Goal: Task Accomplishment & Management: Manage account settings

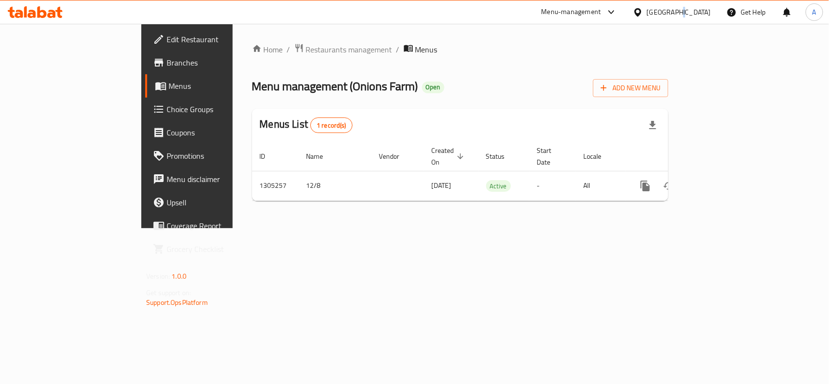
click at [678, 11] on div "[GEOGRAPHIC_DATA]" at bounding box center [679, 12] width 64 height 11
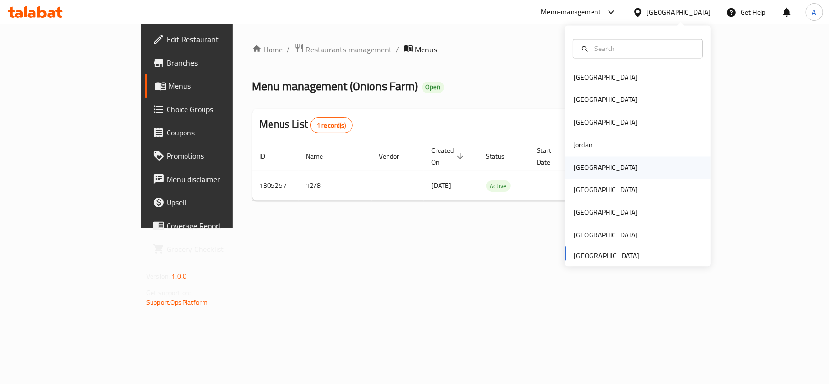
click at [576, 171] on div "[GEOGRAPHIC_DATA]" at bounding box center [605, 167] width 64 height 11
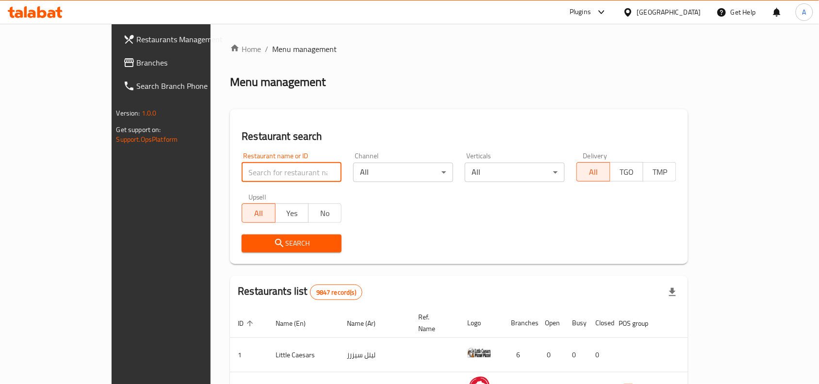
click at [242, 168] on input "search" at bounding box center [292, 172] width 100 height 19
paste input "699887"
type input "699887"
click button "Search" at bounding box center [292, 243] width 100 height 18
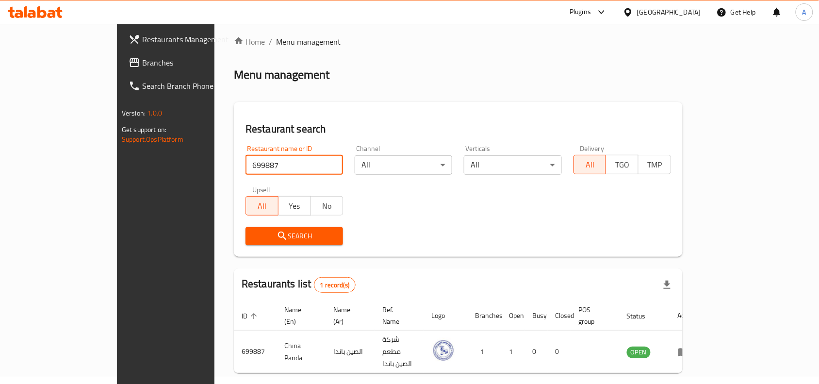
scroll to position [30, 0]
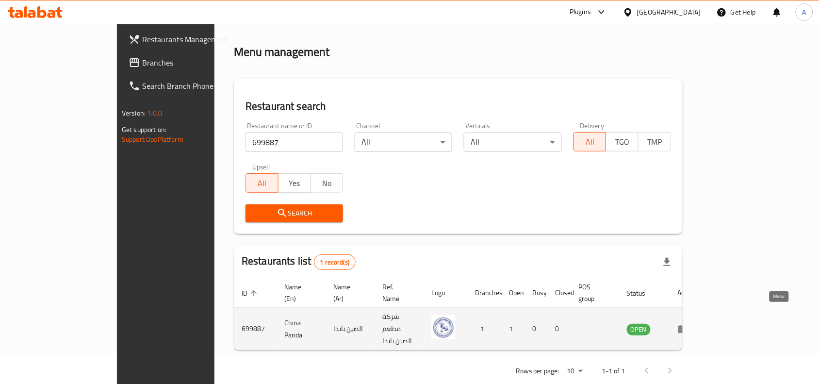
click at [689, 325] on icon "enhanced table" at bounding box center [684, 329] width 11 height 8
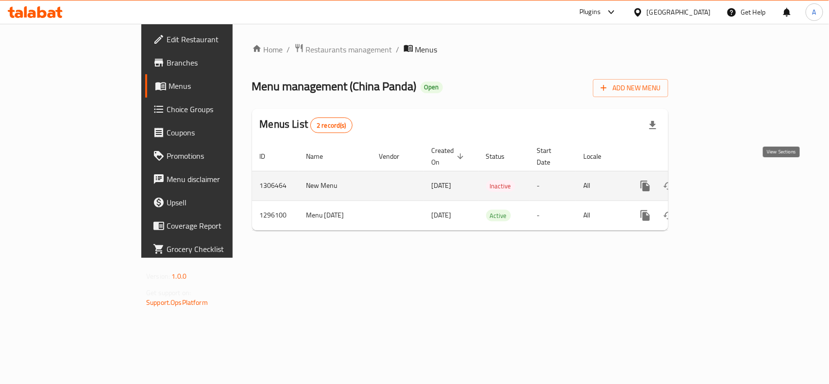
click at [721, 180] on icon "enhanced table" at bounding box center [715, 186] width 12 height 12
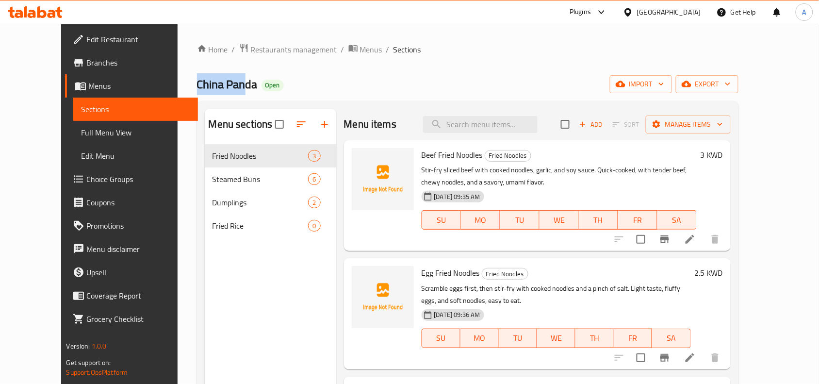
drag, startPoint x: 158, startPoint y: 79, endPoint x: 203, endPoint y: 90, distance: 46.0
click at [203, 90] on span "China Panda" at bounding box center [227, 84] width 61 height 22
click at [86, 59] on span "Branches" at bounding box center [138, 63] width 104 height 12
